Goal: Navigation & Orientation: Find specific page/section

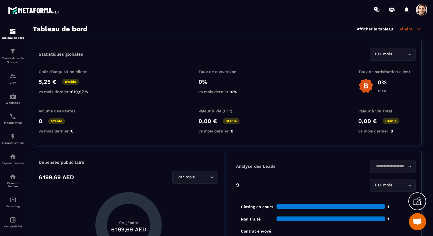
click at [407, 31] on p "Général" at bounding box center [409, 28] width 23 height 5
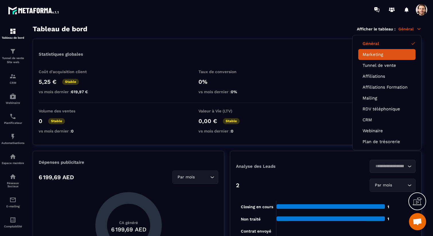
click at [386, 56] on link "Marketing" at bounding box center [387, 54] width 49 height 5
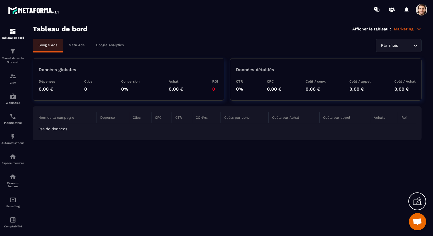
click at [68, 42] on div "Meta Ads" at bounding box center [76, 45] width 27 height 13
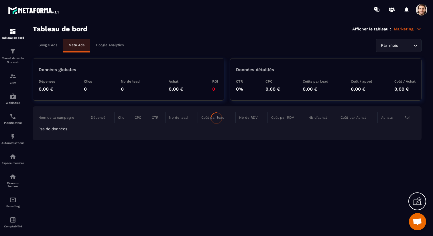
click at [424, 6] on div at bounding box center [216, 118] width 433 height 236
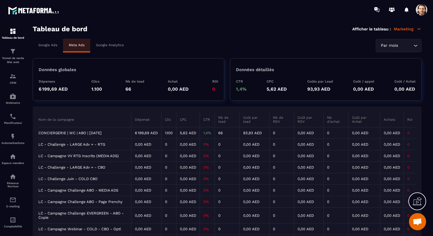
click at [86, 132] on td "CONCIERGERIE | WC | ABO | [DATE]" at bounding box center [84, 132] width 93 height 11
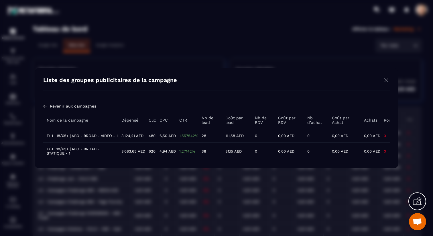
click at [94, 136] on td "F/H | 18/65+ | ABO - BROAD - VIDEO - 1" at bounding box center [80, 135] width 75 height 13
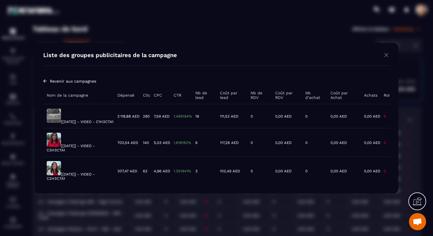
click at [384, 52] on img "Modal window" at bounding box center [386, 54] width 7 height 7
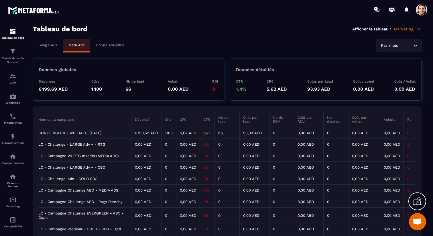
click at [108, 131] on td "CONCIERGERIE | WC | ABO | [DATE]" at bounding box center [84, 132] width 93 height 11
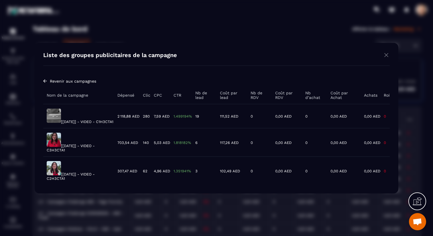
click at [388, 53] on img "Modal window" at bounding box center [386, 54] width 7 height 7
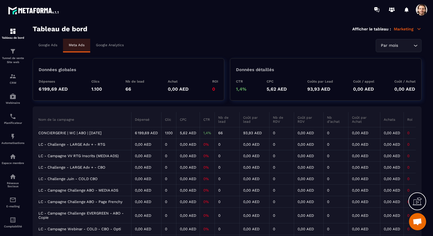
click at [89, 131] on td "CONCIERGERIE | WC | ABO | [DATE]" at bounding box center [84, 132] width 93 height 11
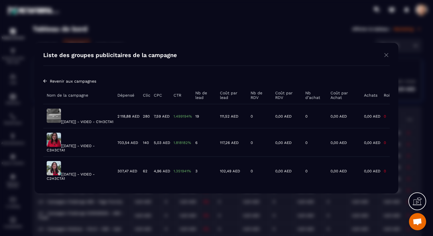
click at [386, 51] on img "Modal window" at bounding box center [386, 54] width 7 height 7
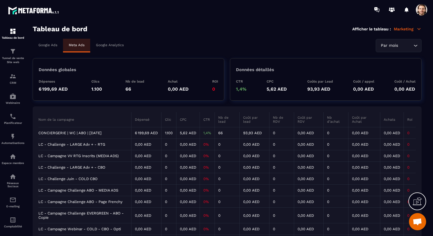
click at [85, 133] on td "CONCIERGERIE | WC | ABO | [DATE]" at bounding box center [84, 132] width 93 height 11
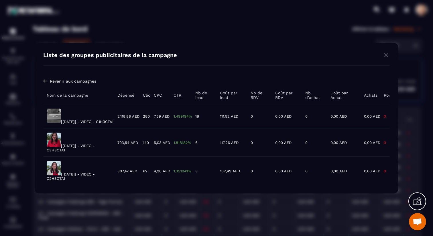
click at [81, 119] on td "[[DATE]] - VIDEO - C1H3CTA1" at bounding box center [78, 116] width 71 height 24
click at [388, 52] on img "Modal window" at bounding box center [386, 54] width 7 height 7
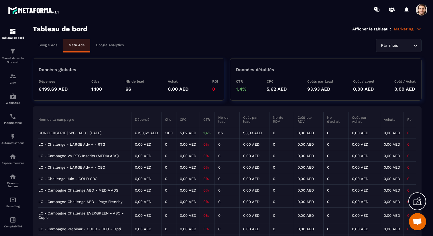
click at [68, 131] on td "CONCIERGERIE | WC | ABO | [DATE]" at bounding box center [84, 132] width 93 height 11
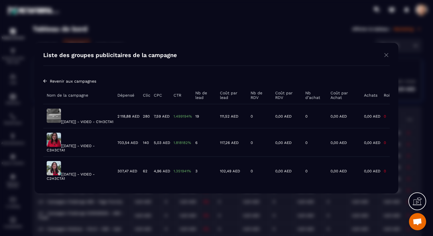
click at [386, 52] on img "Modal window" at bounding box center [386, 54] width 7 height 7
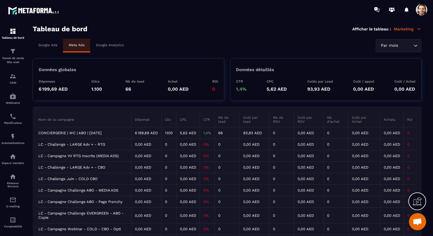
click at [77, 132] on td "CONCIERGERIE | WC | ABO | [DATE]" at bounding box center [84, 132] width 93 height 11
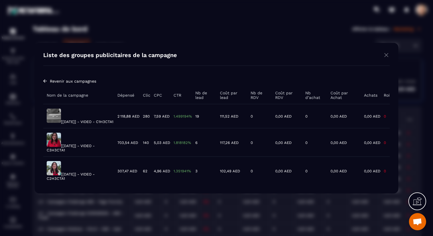
click at [386, 51] on img "Modal window" at bounding box center [386, 54] width 7 height 7
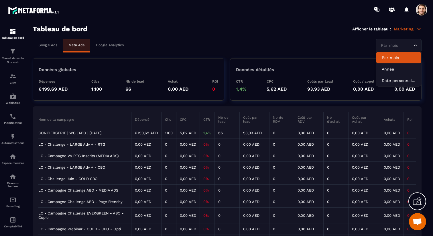
click at [401, 42] on div "Par mois Loading..." at bounding box center [399, 45] width 46 height 13
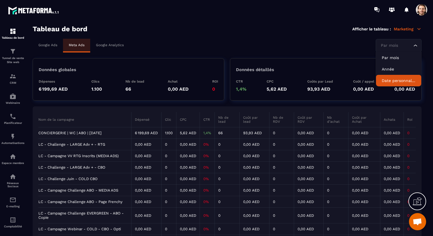
click at [390, 79] on p "Date personnalisée" at bounding box center [399, 81] width 34 height 6
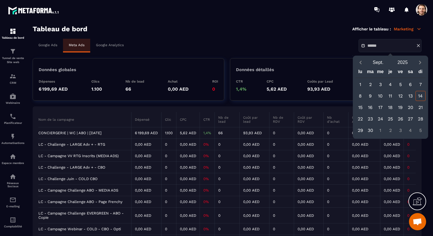
click at [417, 95] on div "14" at bounding box center [421, 96] width 10 height 10
type input "**********"
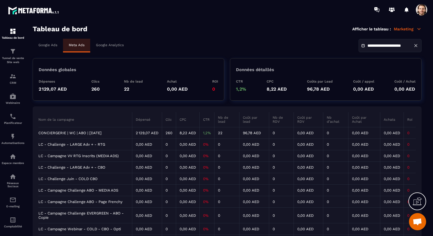
click at [76, 132] on td "CONCIERGERIE | WC | ABO | [DATE]" at bounding box center [85, 132] width 94 height 11
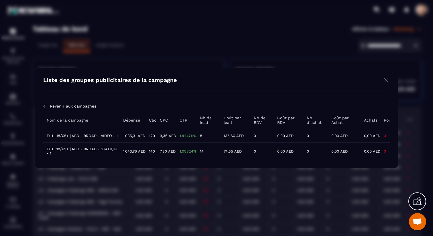
click at [84, 136] on td "F/H | 18/65+ | ABO - BROAD - VIDEO - 1" at bounding box center [81, 135] width 76 height 13
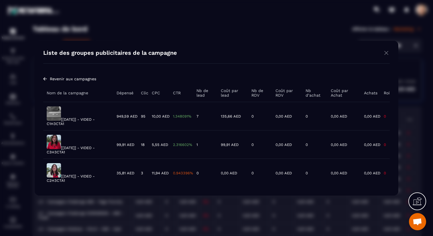
click at [78, 79] on span "Revenir aux campagnes" at bounding box center [73, 78] width 46 height 5
click at [46, 78] on img "Modal window" at bounding box center [45, 78] width 4 height 5
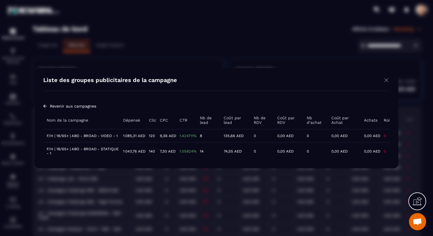
click at [105, 149] on td "F/H | 18/65+ | ABO - BROAD - STATIQUE - 1" at bounding box center [81, 150] width 76 height 17
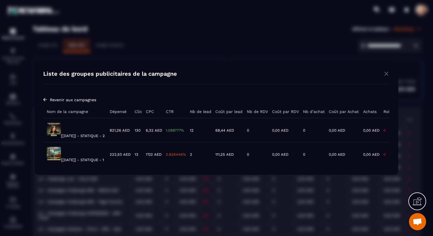
click at [54, 132] on img "Modal window" at bounding box center [54, 129] width 14 height 14
click at [387, 72] on img "Modal window" at bounding box center [386, 73] width 7 height 7
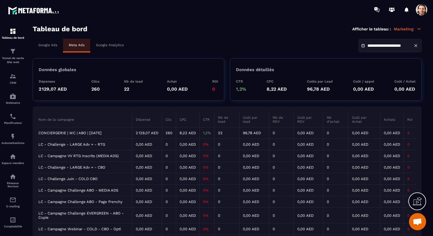
click at [90, 131] on td "CONCIERGERIE | WC | ABO | [DATE]" at bounding box center [85, 132] width 94 height 11
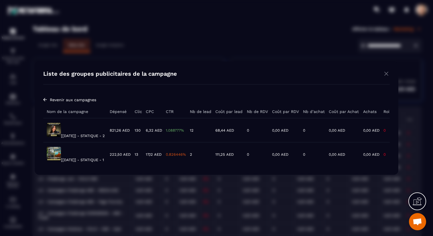
click at [76, 97] on span "Revenir aux campagnes" at bounding box center [73, 99] width 46 height 5
click at [43, 99] on img "Modal window" at bounding box center [45, 99] width 4 height 5
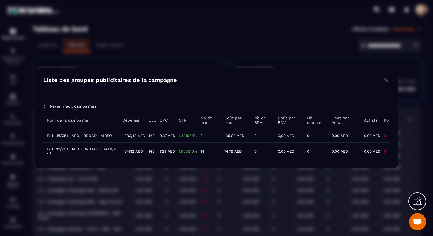
click at [83, 135] on td "F/H | 18/65+ | ABO - BROAD - VIDEO - 1" at bounding box center [81, 135] width 76 height 13
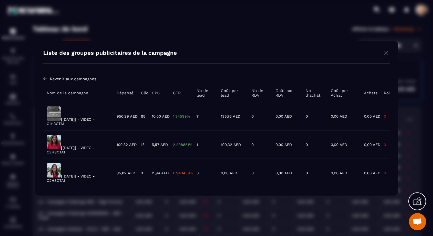
click at [388, 52] on img "Modal window" at bounding box center [386, 52] width 7 height 7
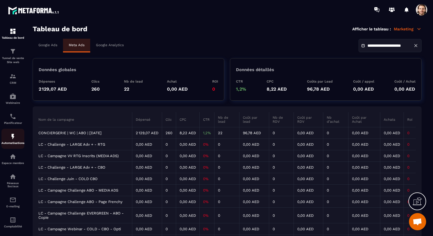
click at [11, 138] on img at bounding box center [12, 136] width 7 height 7
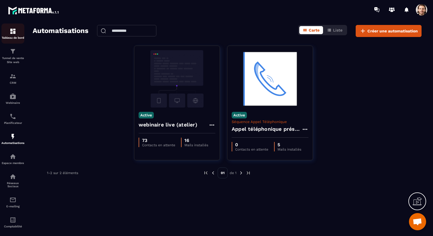
click at [13, 27] on link "Tableau de bord" at bounding box center [12, 33] width 23 height 20
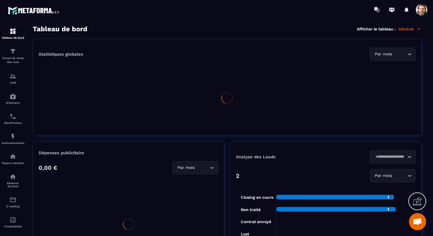
click at [421, 13] on span at bounding box center [421, 9] width 11 height 11
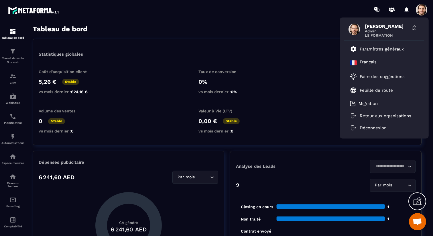
click at [304, 28] on div "Tableau de bord Afficher le tableau : Général" at bounding box center [227, 29] width 389 height 8
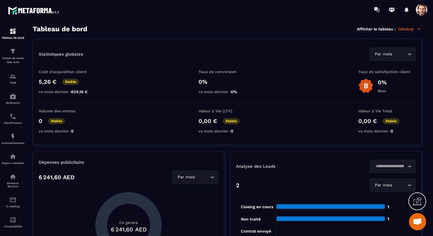
click at [419, 12] on span at bounding box center [421, 9] width 11 height 11
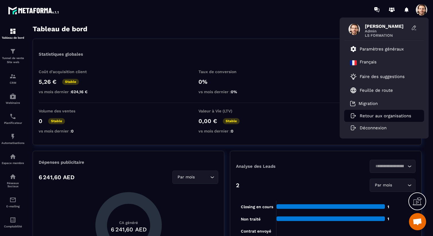
click at [389, 116] on p "Retour aux organisations" at bounding box center [386, 115] width 52 height 5
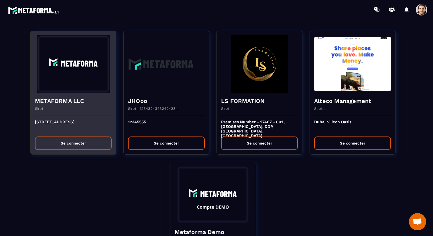
click at [83, 101] on h4 "METAFORMA LLC" at bounding box center [73, 101] width 77 height 8
